Goal: Information Seeking & Learning: Learn about a topic

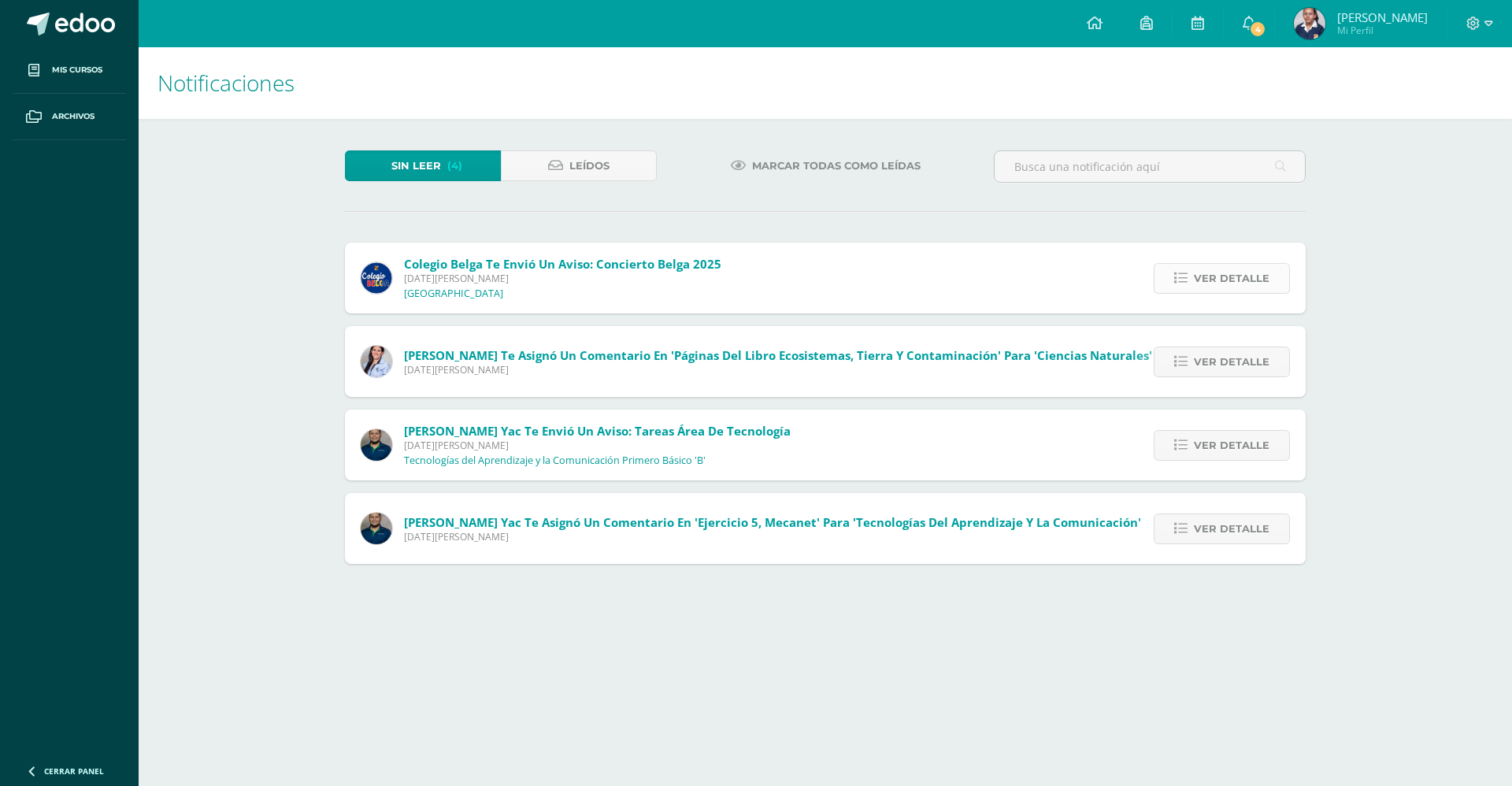
click at [1188, 279] on icon at bounding box center [1181, 277] width 13 height 13
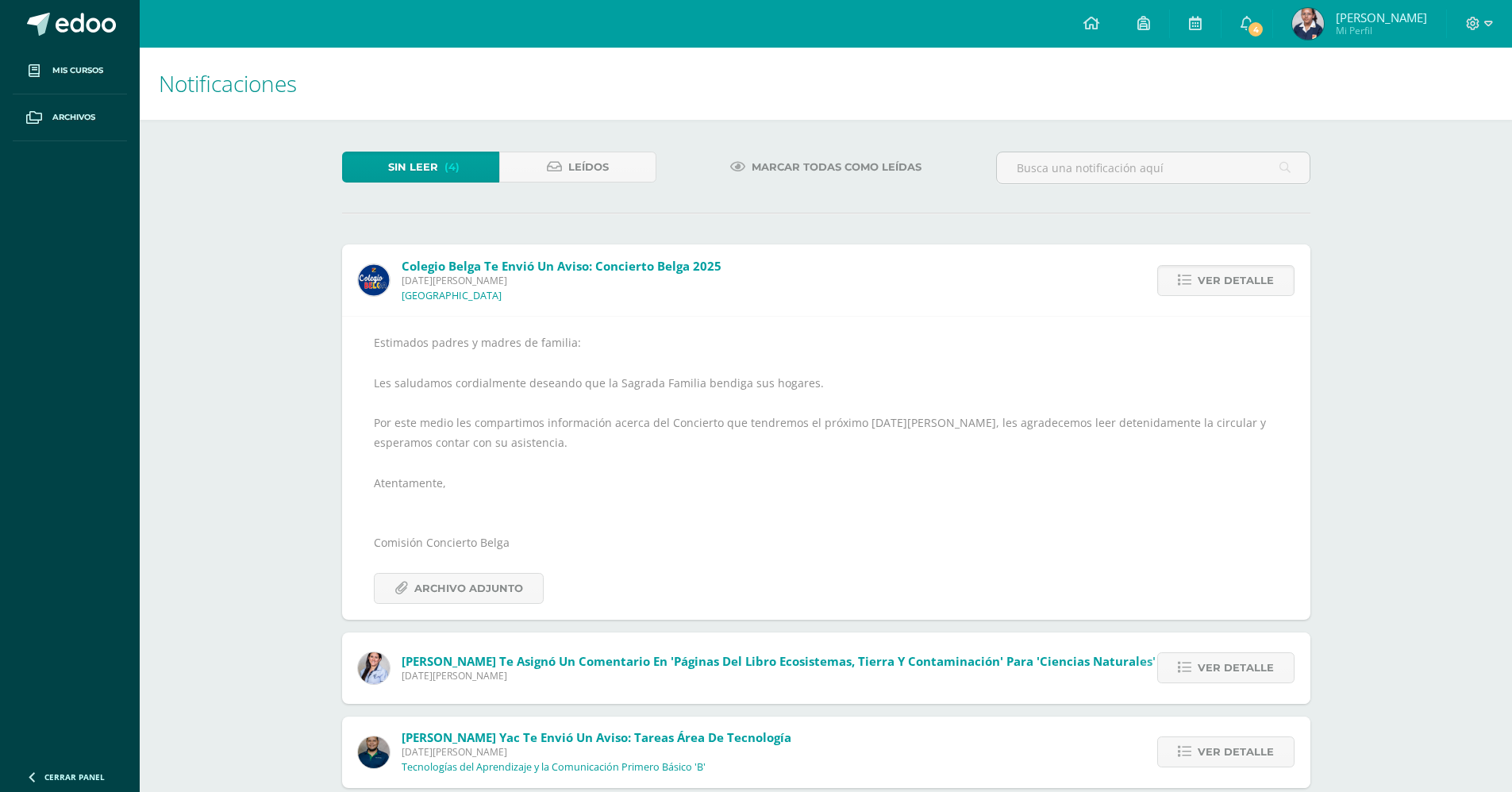
click at [470, 569] on div "Estimados padres y madres de familia: Les saludamos cordialmente deseando que l…" at bounding box center [826, 467] width 905 height 271
click at [470, 582] on span "Archivo Adjunto" at bounding box center [469, 588] width 109 height 29
click at [1227, 292] on span "Ver detalle" at bounding box center [1235, 279] width 76 height 29
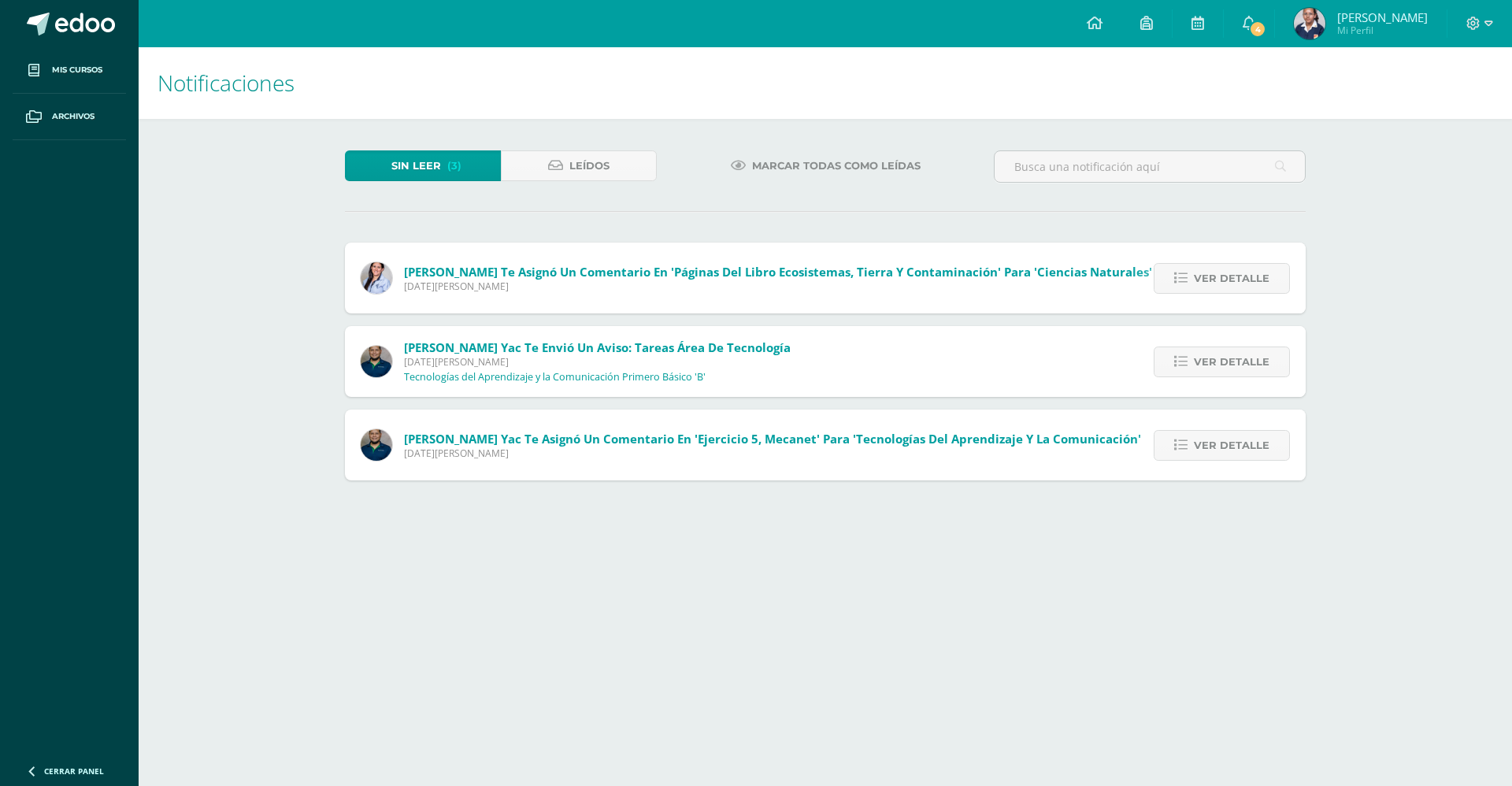
click at [1218, 290] on span "Ver detalle" at bounding box center [1232, 277] width 76 height 29
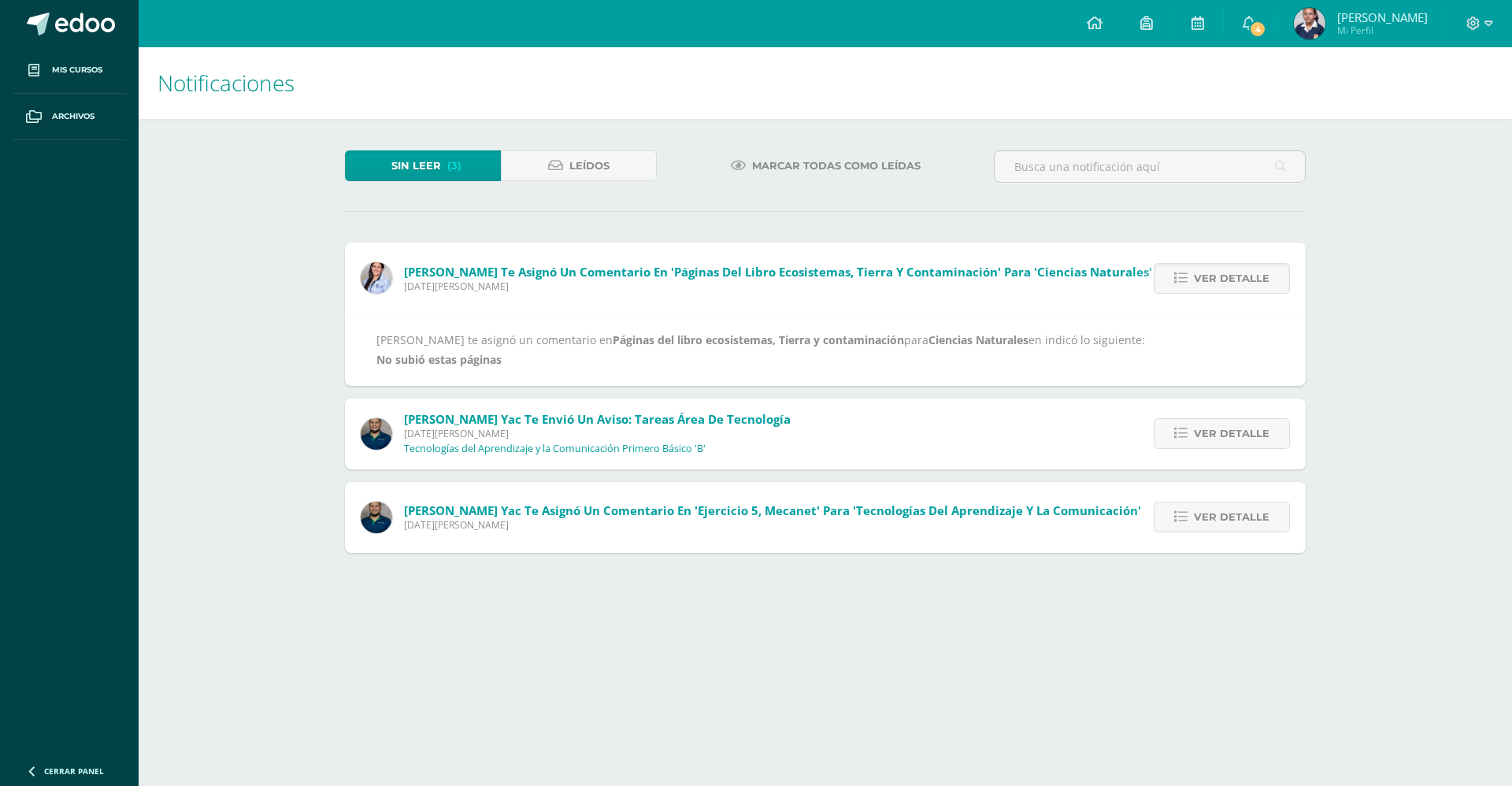
click at [1218, 290] on span "Ver detalle" at bounding box center [1232, 277] width 76 height 29
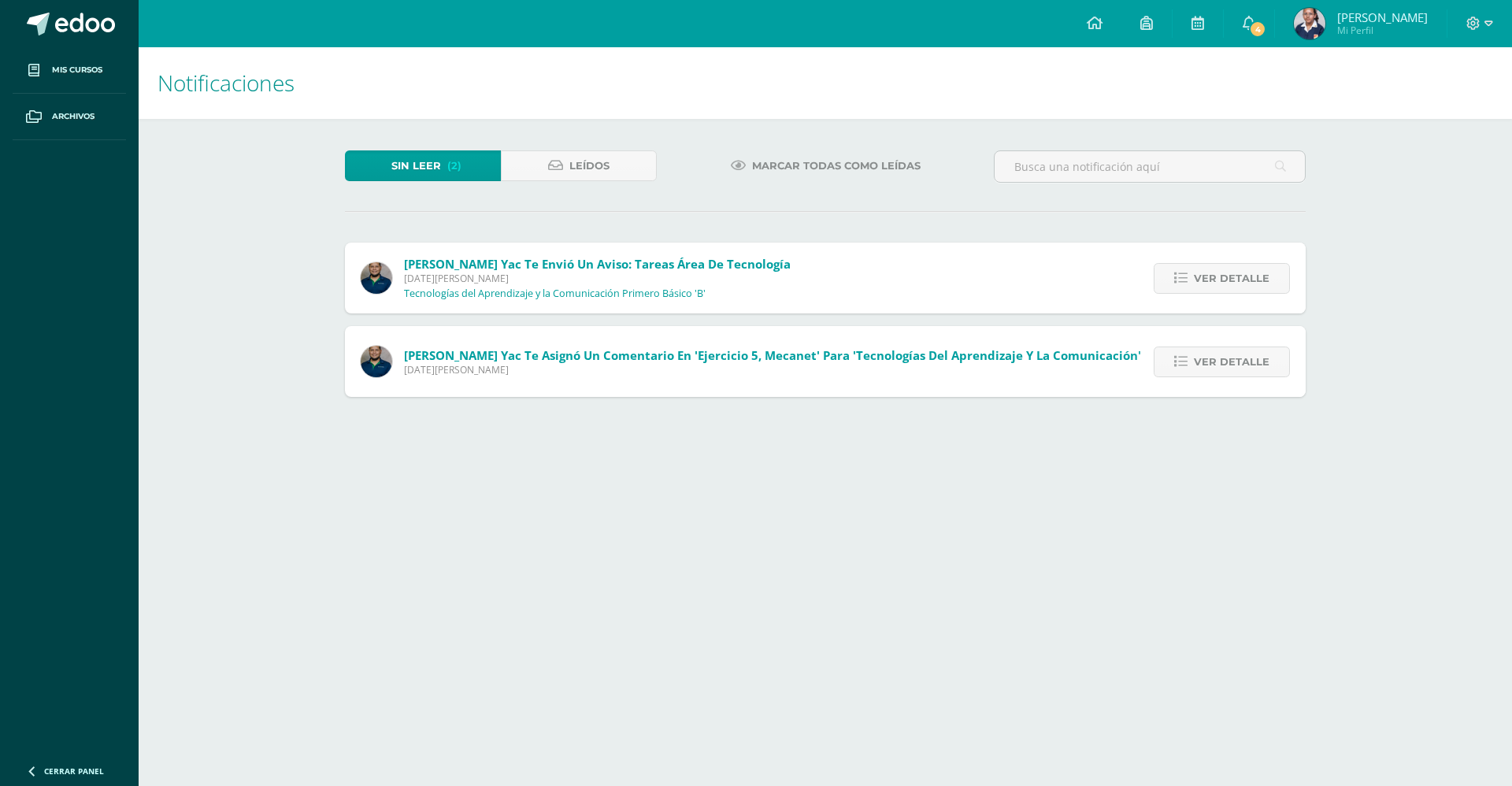
click at [1218, 290] on span "Ver detalle" at bounding box center [1232, 277] width 76 height 29
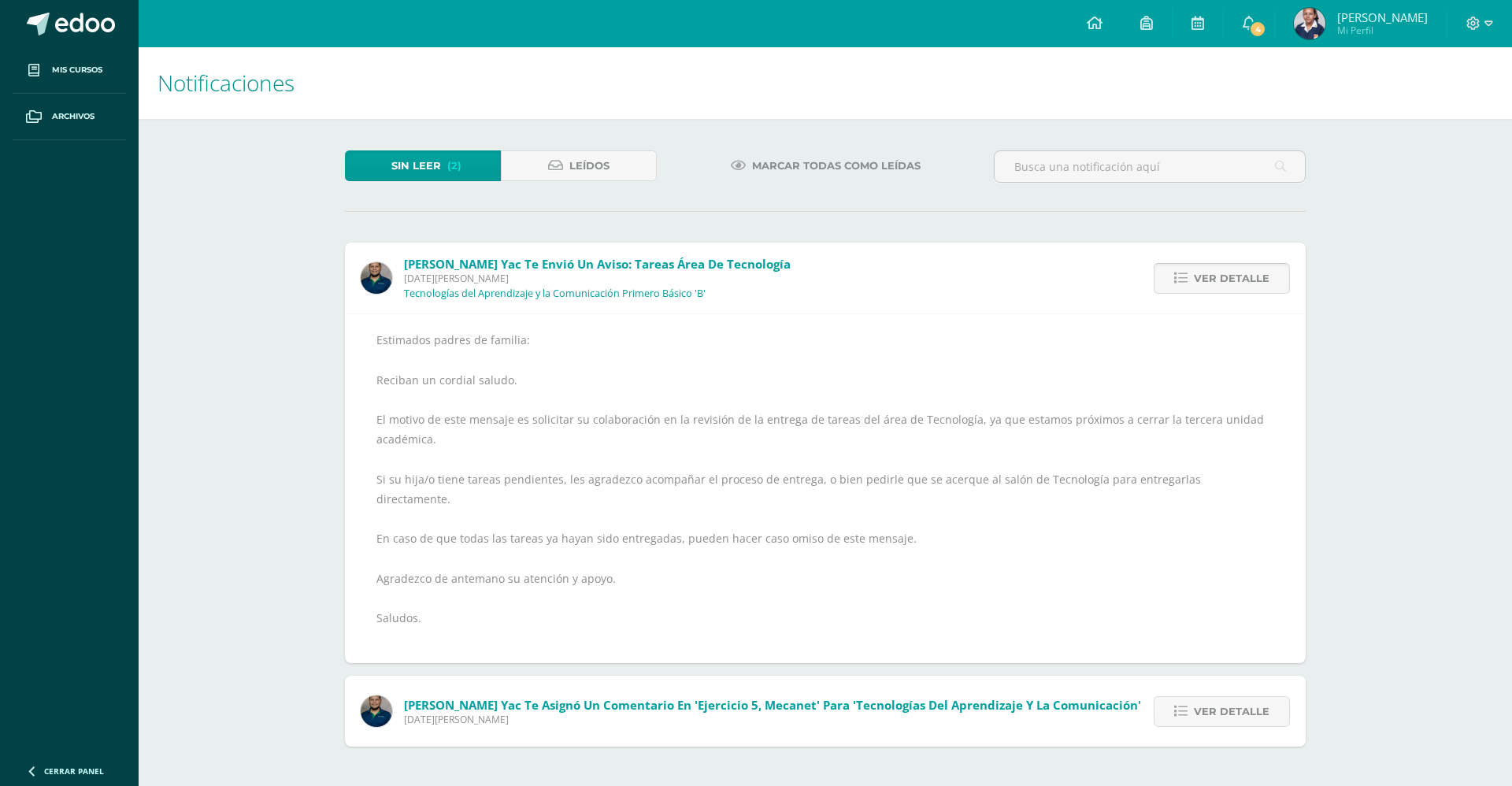
click at [1215, 270] on span "Ver detalle" at bounding box center [1232, 277] width 76 height 29
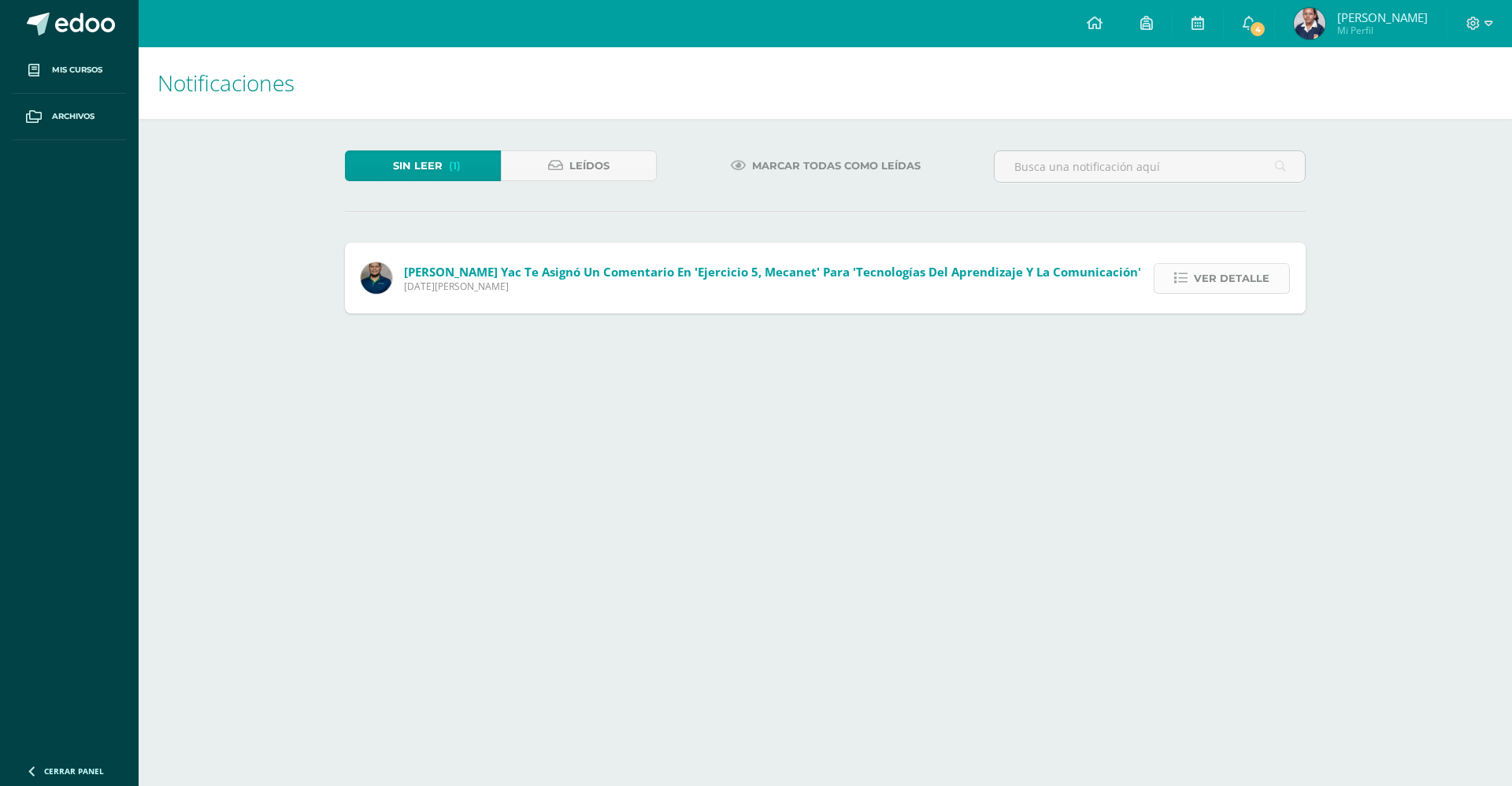
click at [1215, 272] on span "Ver detalle" at bounding box center [1232, 277] width 76 height 29
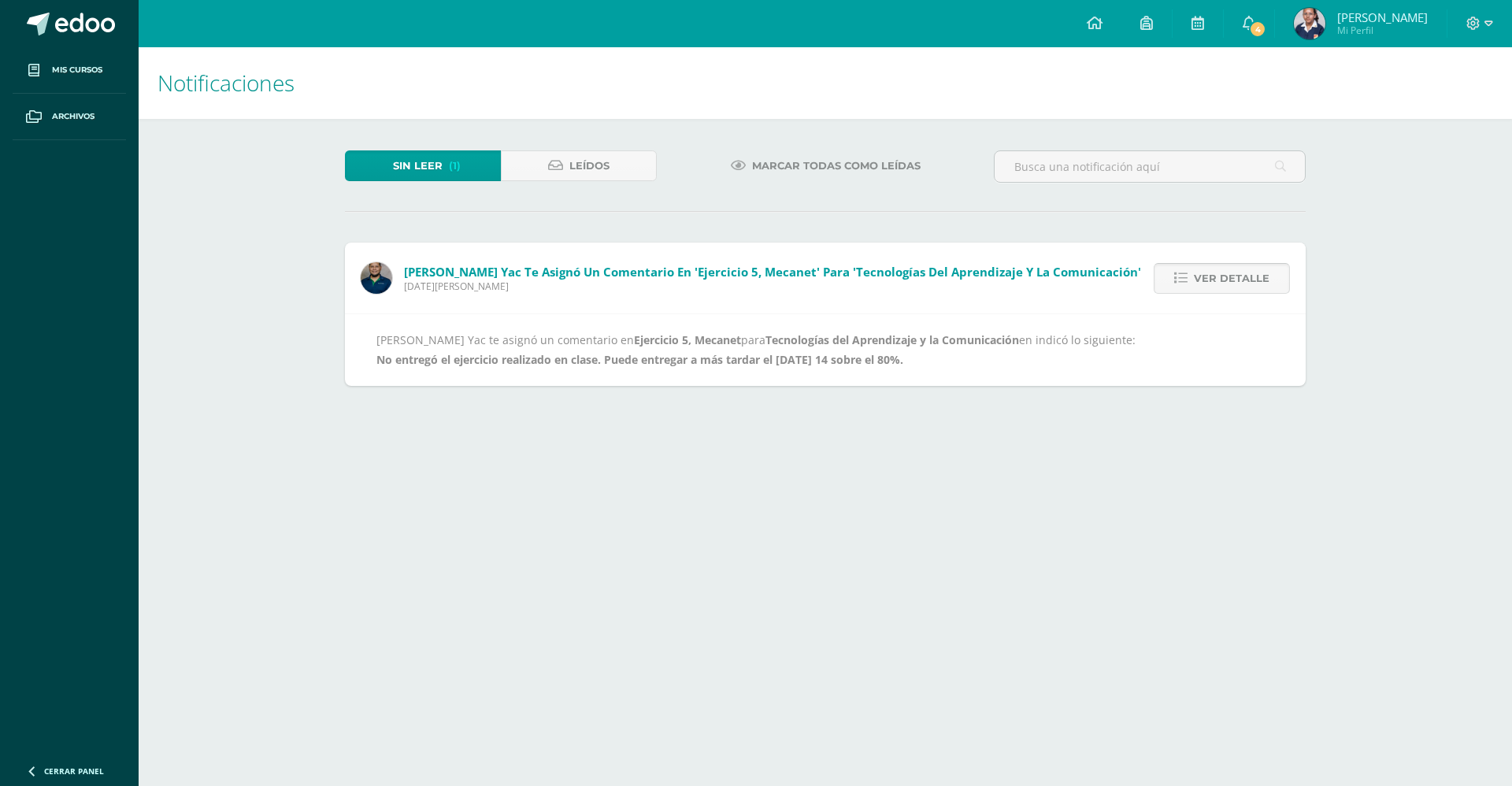
click at [1215, 272] on span "Ver detalle" at bounding box center [1232, 277] width 76 height 29
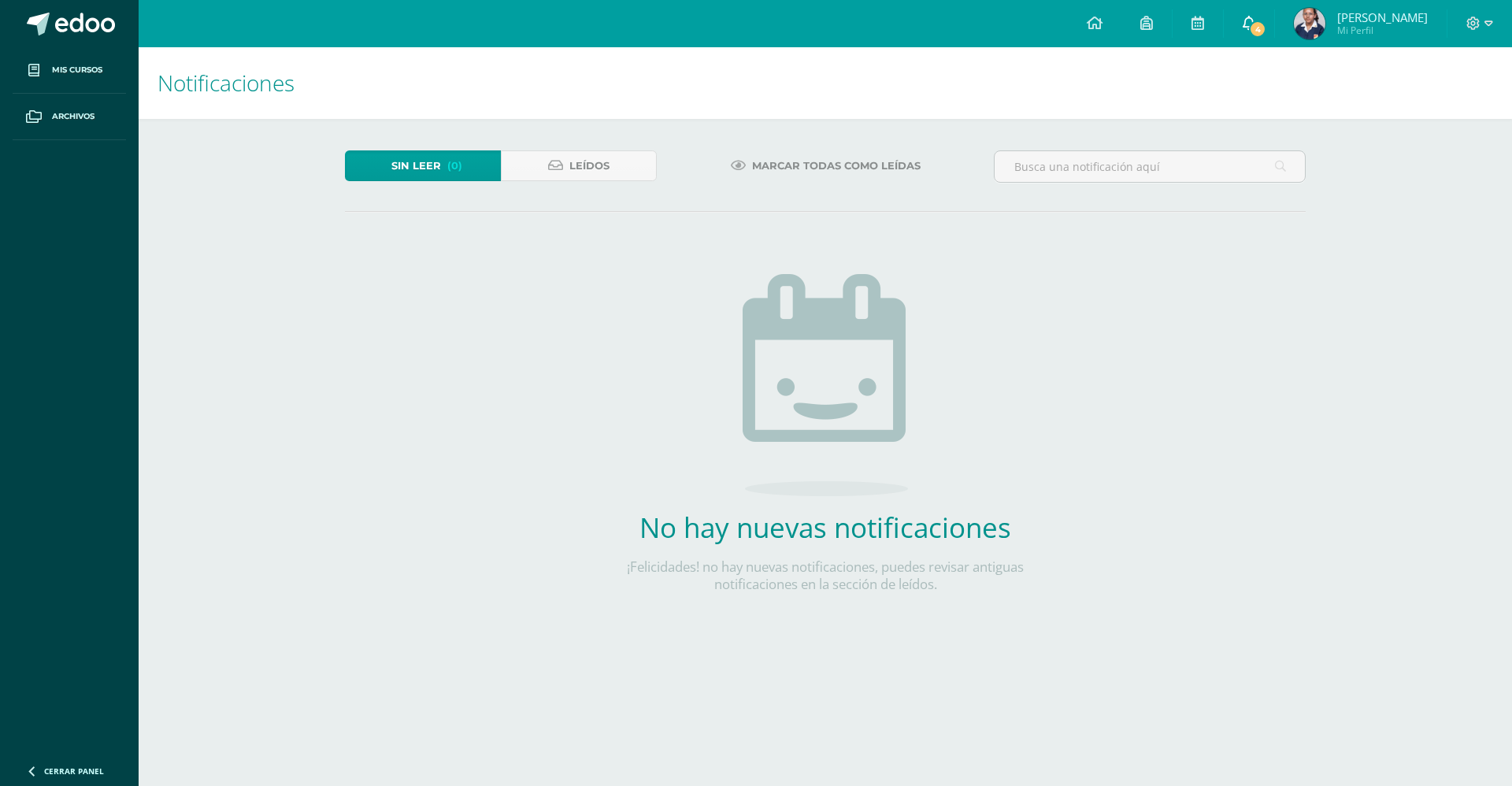
click at [1243, 27] on icon at bounding box center [1249, 23] width 12 height 14
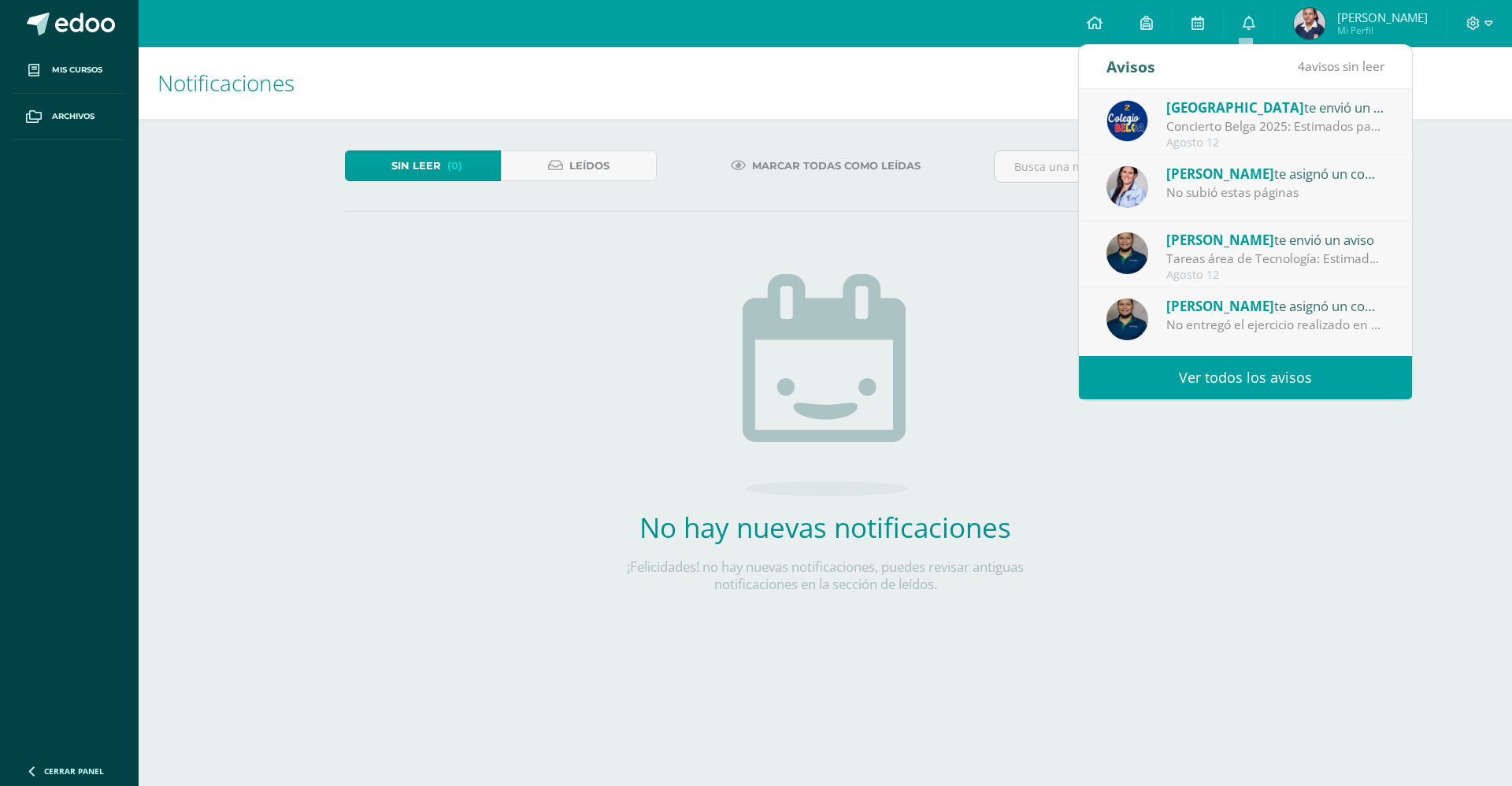
click at [1173, 311] on span "[PERSON_NAME]" at bounding box center [1221, 305] width 108 height 18
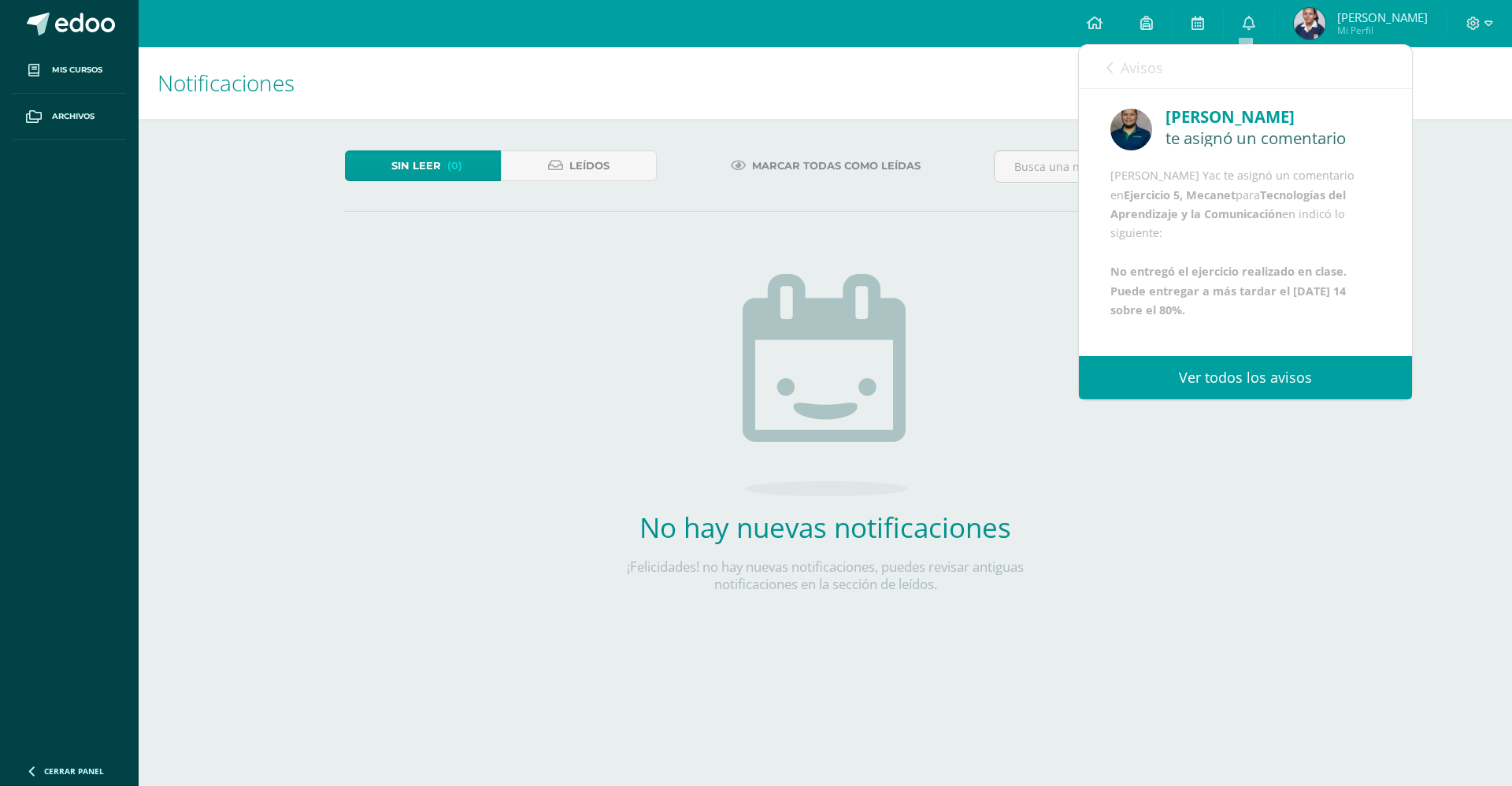
scroll to position [57, 0]
drag, startPoint x: 1183, startPoint y: 328, endPoint x: 1094, endPoint y: 290, distance: 96.8
click at [1094, 290] on div "[PERSON_NAME] te asignó un comentario [PERSON_NAME] Yac te asignó un comentario…" at bounding box center [1245, 212] width 333 height 247
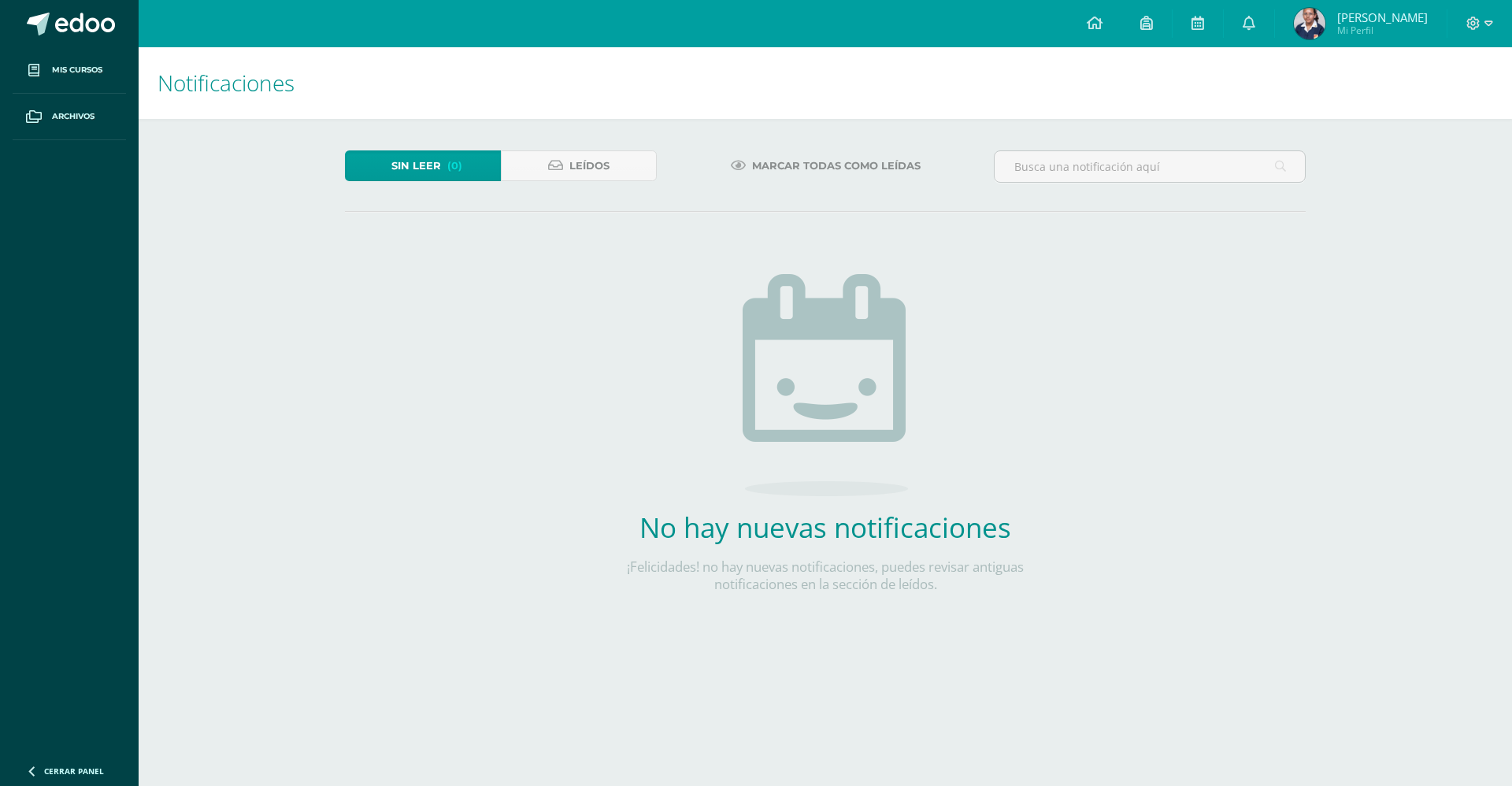
click at [1110, 497] on div "Sin leer (0) Leídos Marcar todas como leídas No hay nuevas notificaciones ¡Feli…" at bounding box center [825, 396] width 1024 height 556
click at [1238, 17] on link "0" at bounding box center [1249, 23] width 50 height 47
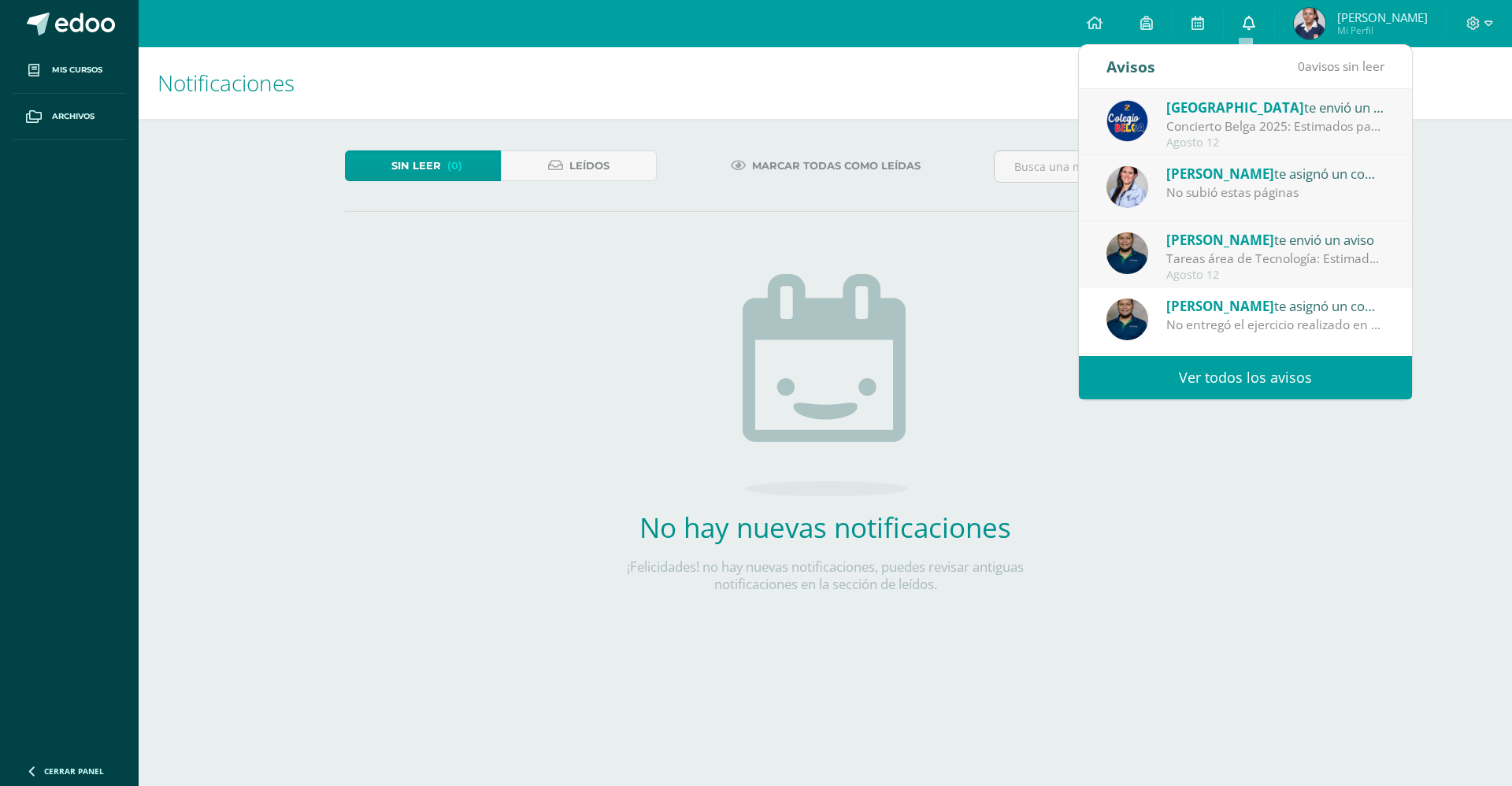
click at [1238, 17] on link "0" at bounding box center [1249, 23] width 50 height 47
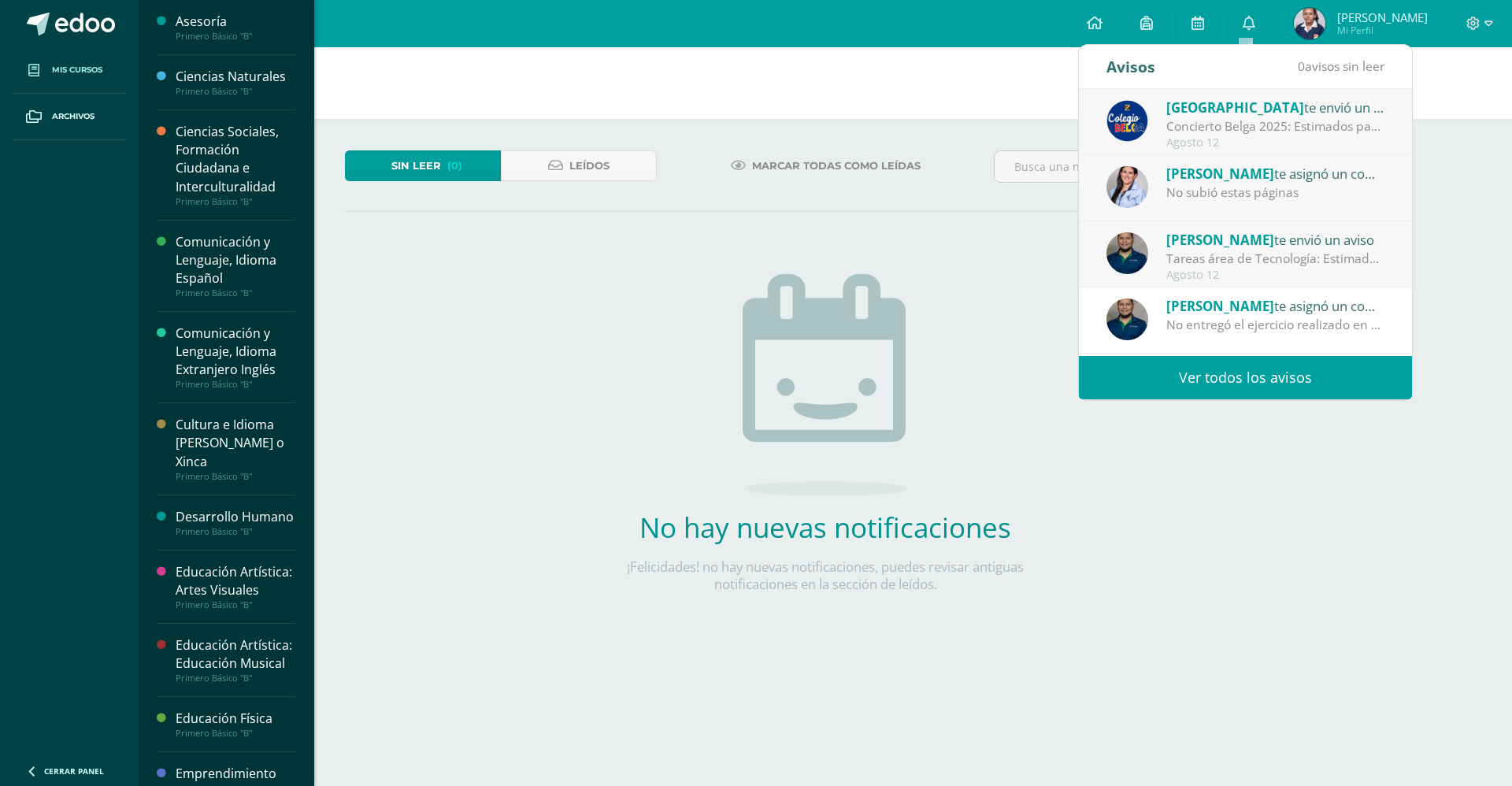
click at [73, 63] on span "Mis cursos" at bounding box center [77, 70] width 50 height 12
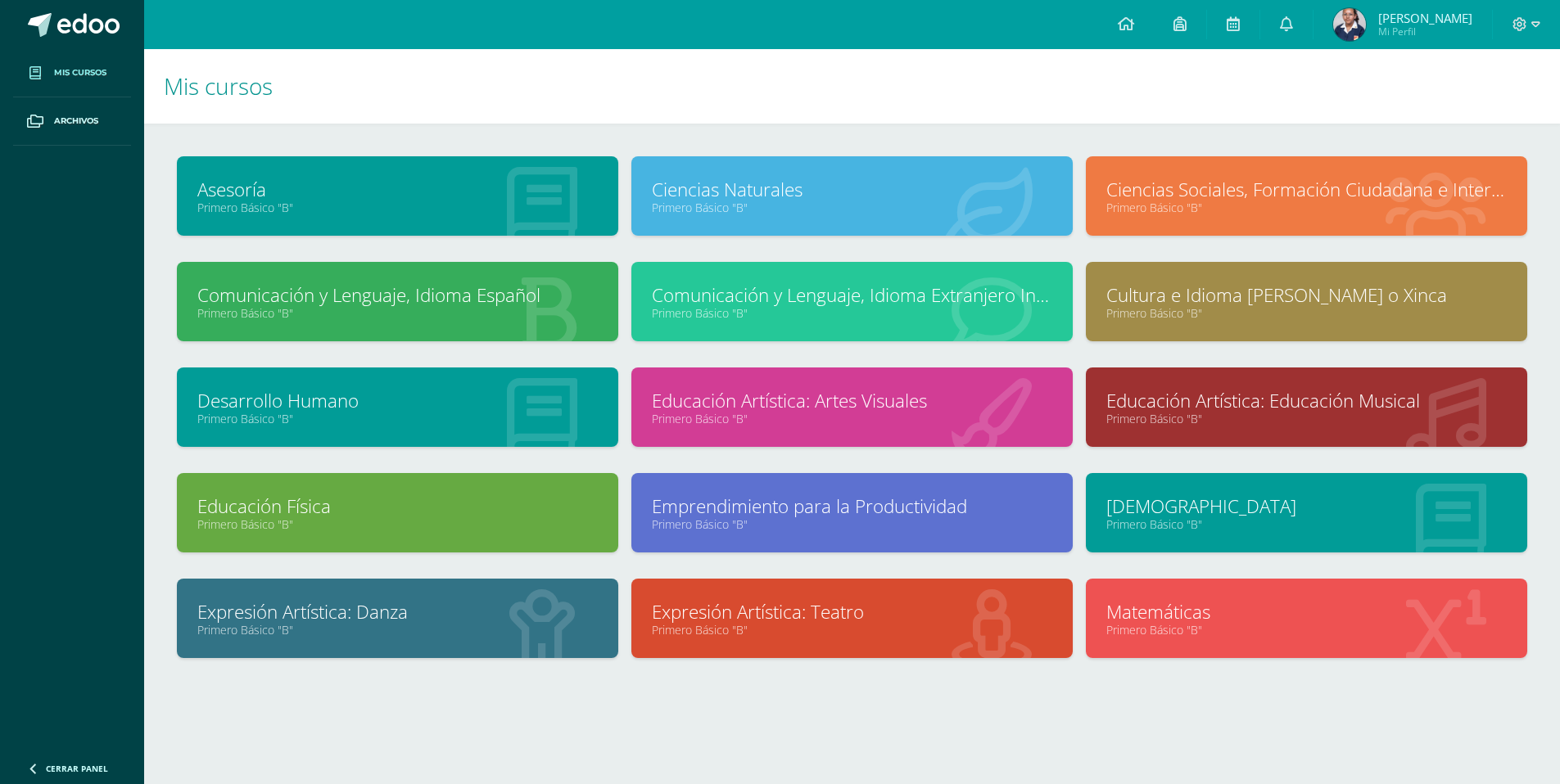
click at [1166, 614] on link "Matemáticas" at bounding box center [1306, 612] width 401 height 25
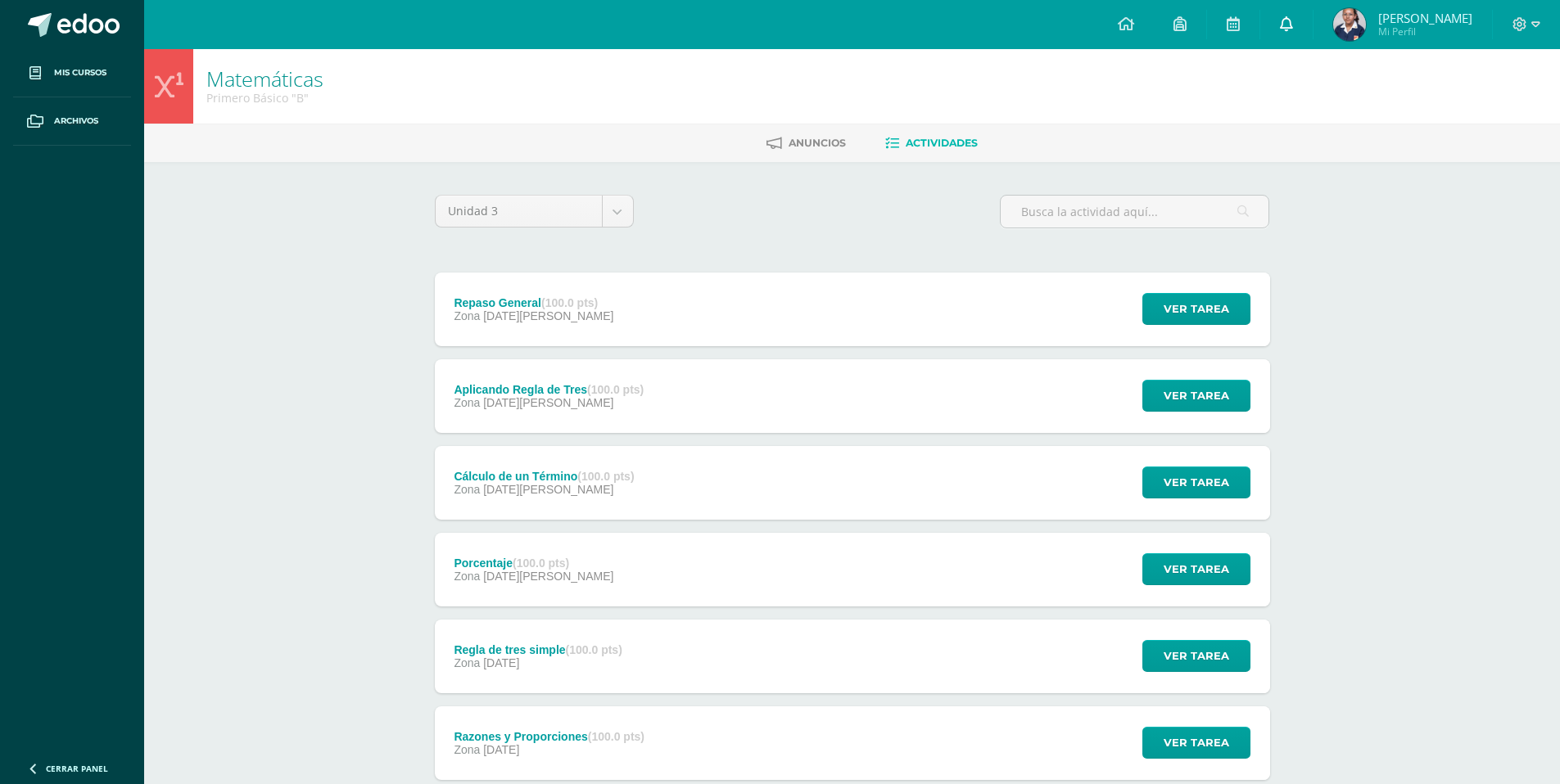
click at [1289, 32] on link at bounding box center [1286, 24] width 52 height 49
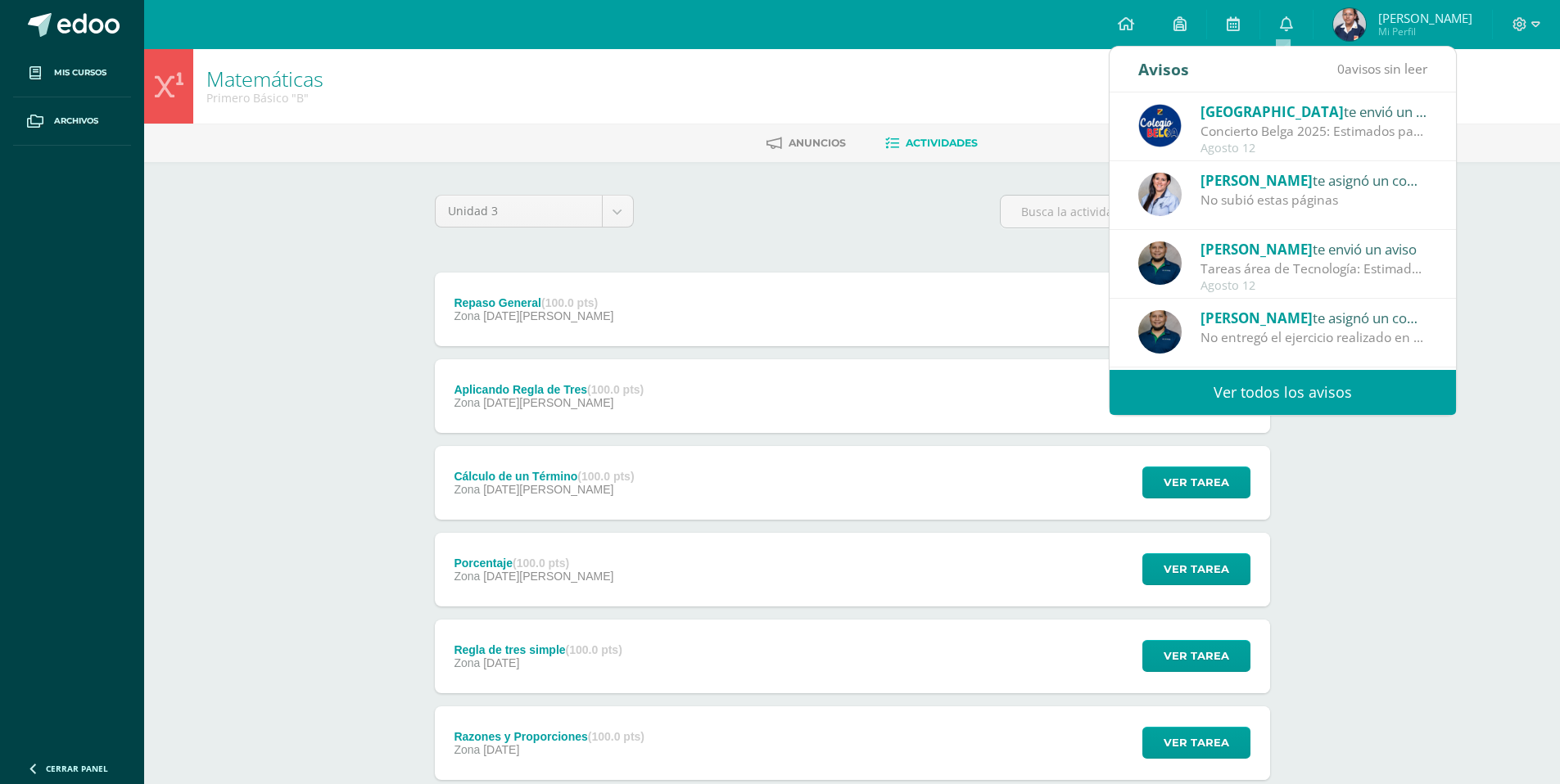
click at [1260, 140] on div "Concierto Belga 2025: Estimados padres y madres de familia: Les saludamos cordi…" at bounding box center [1314, 131] width 228 height 19
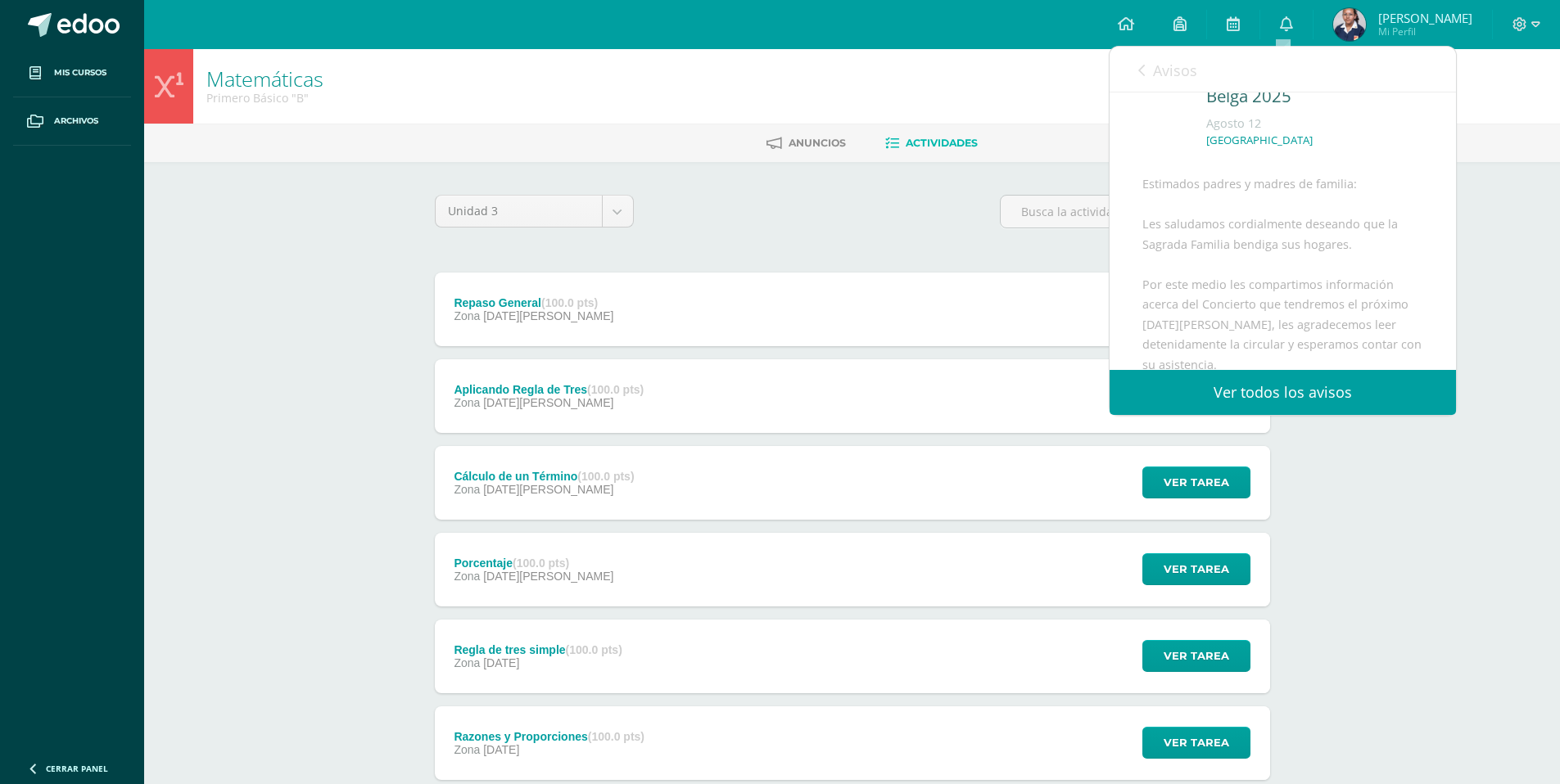
scroll to position [400, 0]
click at [1211, 316] on span "Archivo Adjunto" at bounding box center [1240, 316] width 112 height 30
click at [1386, 506] on div "Matemáticas Primero Básico "B" Anuncios Actividades Unidad 3 Unidad 1 Unidad 2 …" at bounding box center [851, 555] width 1415 height 1014
